Goal: Task Accomplishment & Management: Use online tool/utility

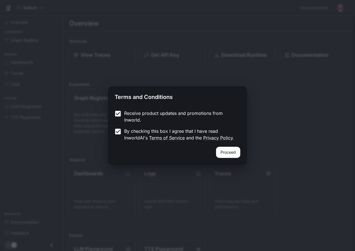
drag, startPoint x: 224, startPoint y: 152, endPoint x: 226, endPoint y: 129, distance: 23.5
click at [225, 152] on button "Proceed" at bounding box center [228, 152] width 24 height 11
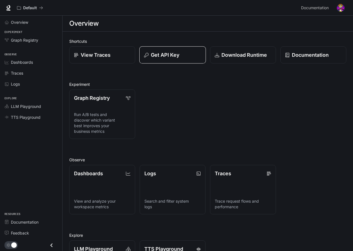
click at [162, 55] on p "Get API Key" at bounding box center [165, 55] width 28 height 8
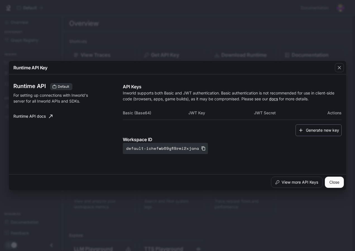
click at [319, 133] on button "Generate new key" at bounding box center [319, 130] width 46 height 12
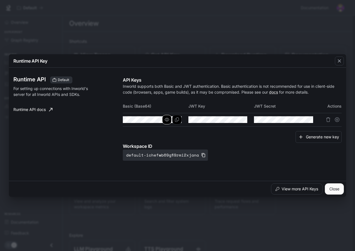
click at [165, 120] on icon "button" at bounding box center [167, 119] width 4 height 4
drag, startPoint x: 231, startPoint y: 119, endPoint x: 260, endPoint y: 124, distance: 29.1
click at [0, 0] on icon "button" at bounding box center [0, 0] width 0 height 0
click at [298, 120] on icon "button" at bounding box center [298, 119] width 4 height 3
click at [306, 121] on icon "Copy Secret" at bounding box center [308, 119] width 4 height 4
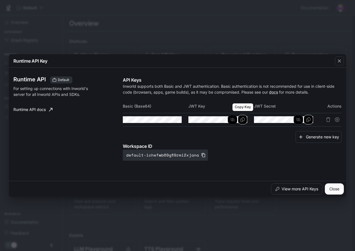
click at [243, 119] on icon "Copy Key" at bounding box center [242, 119] width 4 height 4
drag, startPoint x: 336, startPoint y: 185, endPoint x: 355, endPoint y: 171, distance: 23.8
click at [336, 185] on button "Close" at bounding box center [334, 188] width 19 height 11
